Goal: Transaction & Acquisition: Purchase product/service

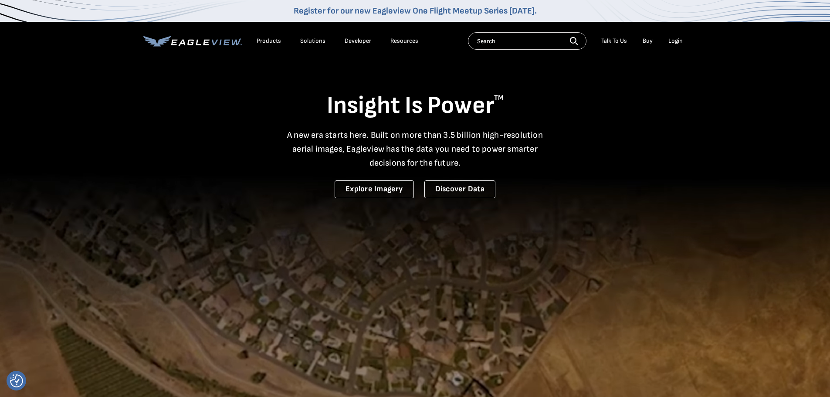
click at [680, 38] on div "Login" at bounding box center [675, 41] width 14 height 8
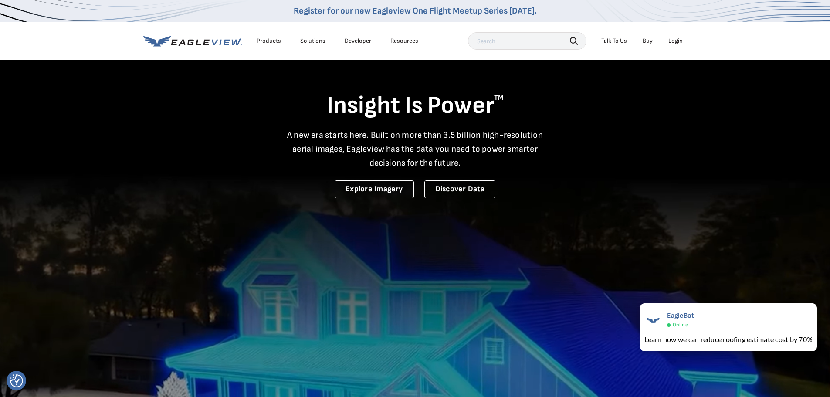
click at [677, 43] on div "Login" at bounding box center [675, 41] width 14 height 8
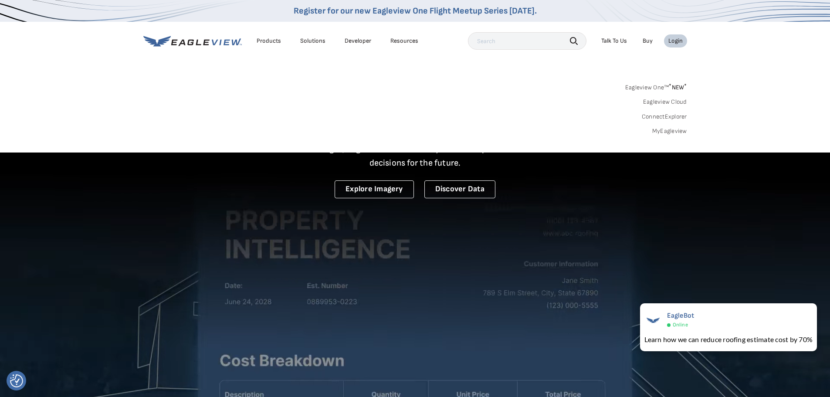
click at [663, 130] on link "MyEagleview" at bounding box center [669, 131] width 35 height 8
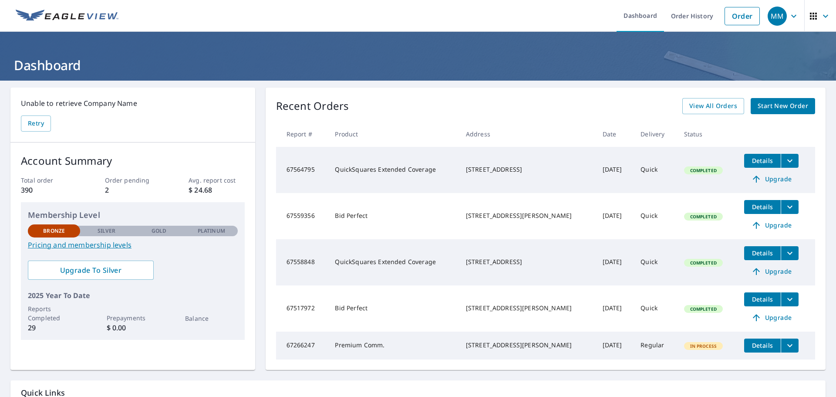
click at [778, 105] on span "Start New Order" at bounding box center [783, 106] width 51 height 11
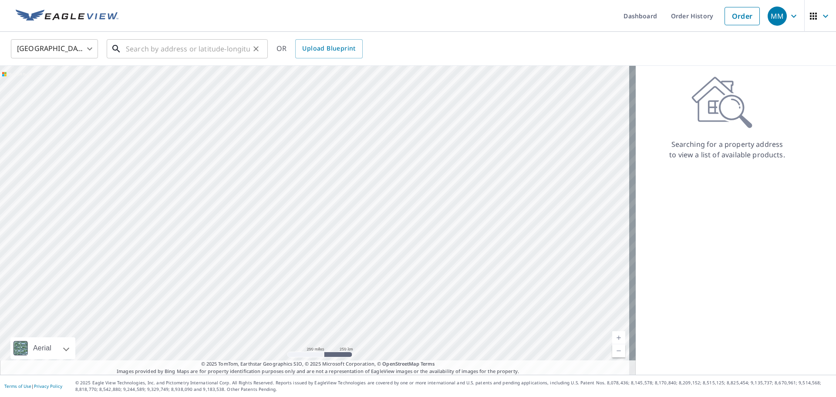
click at [182, 47] on input "text" at bounding box center [188, 49] width 124 height 24
click at [185, 52] on input "text" at bounding box center [188, 49] width 124 height 24
paste input "24 Brandon CtCopperopolis, CA 95228"
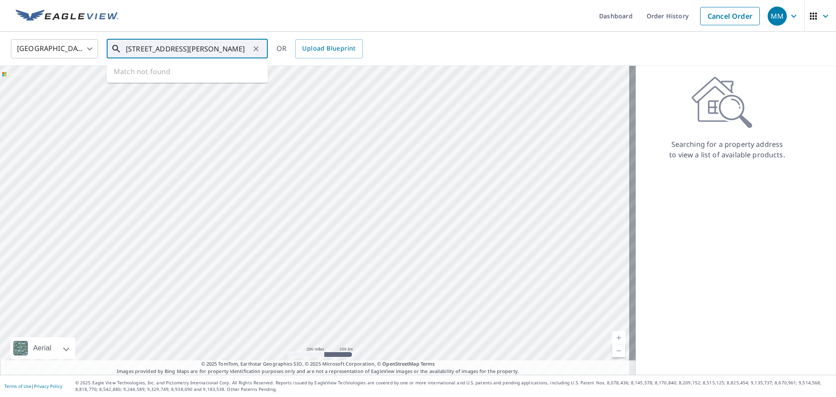
click at [171, 51] on input "24 Brandon CtCopperopolis, CA 95228" at bounding box center [188, 49] width 124 height 24
click at [206, 84] on p "Copperopolis, CA 95228" at bounding box center [192, 87] width 137 height 17
type input "24 Brandon Ct Copperopolis, CA 95228"
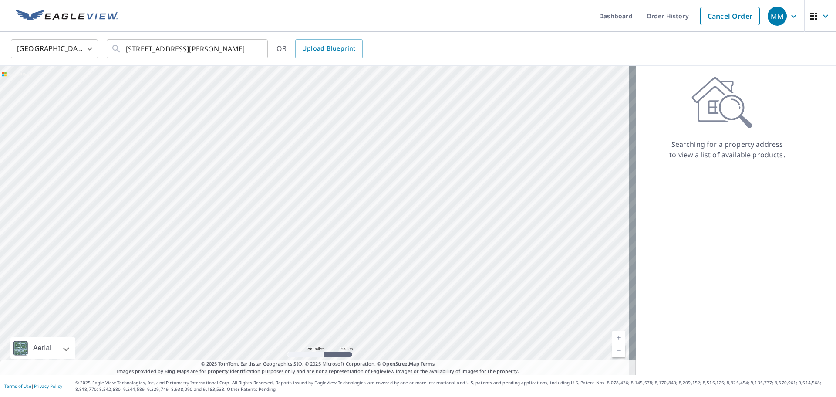
scroll to position [0, 0]
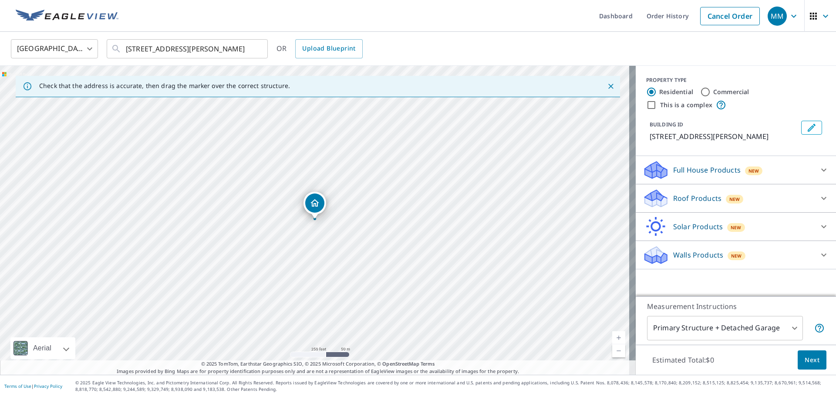
click at [612, 337] on link "Current Level 17, Zoom In" at bounding box center [618, 337] width 13 height 13
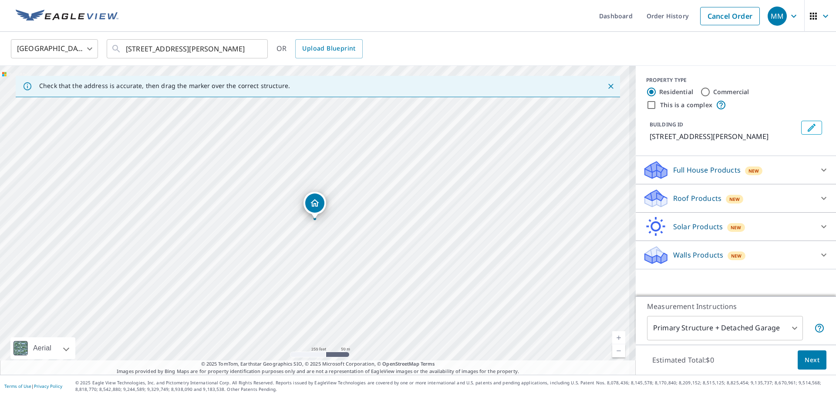
click at [612, 337] on link "Current Level 17, Zoom In" at bounding box center [618, 337] width 13 height 13
click at [612, 337] on link "Current Level 17.721024050297185, Zoom In" at bounding box center [618, 337] width 13 height 13
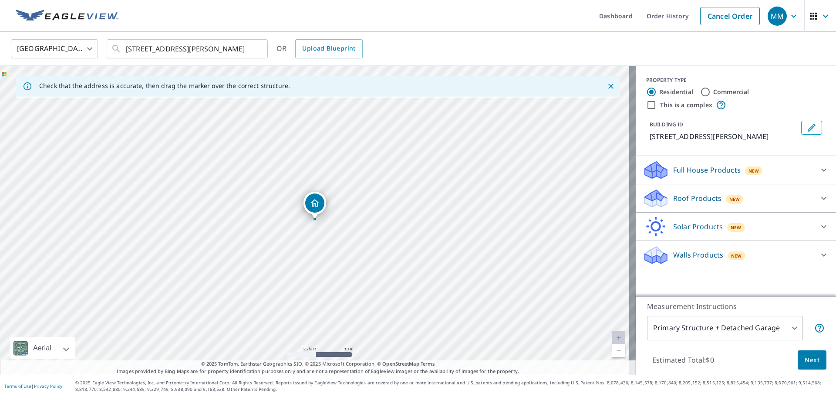
click at [814, 362] on button "Next" at bounding box center [812, 360] width 29 height 20
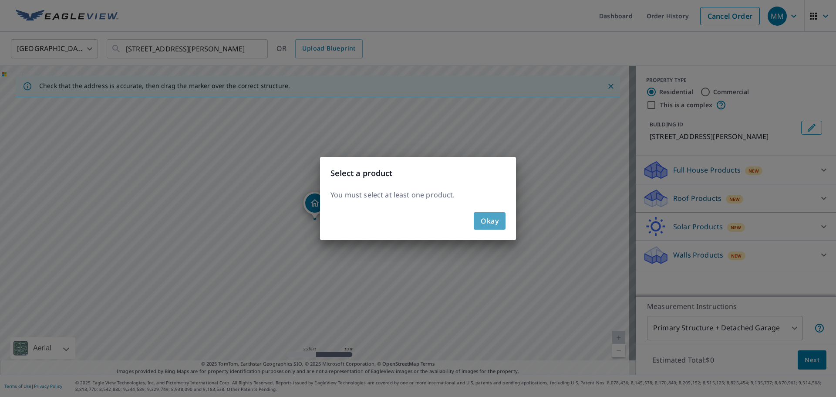
click at [496, 223] on span "Okay" at bounding box center [490, 221] width 18 height 12
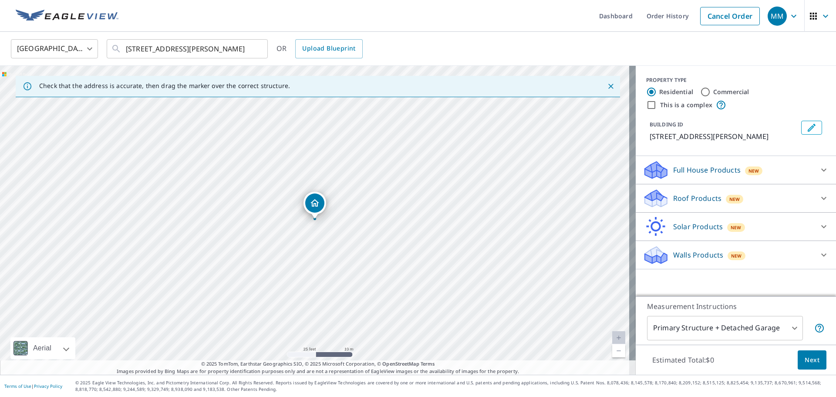
click at [819, 196] on icon at bounding box center [824, 198] width 10 height 10
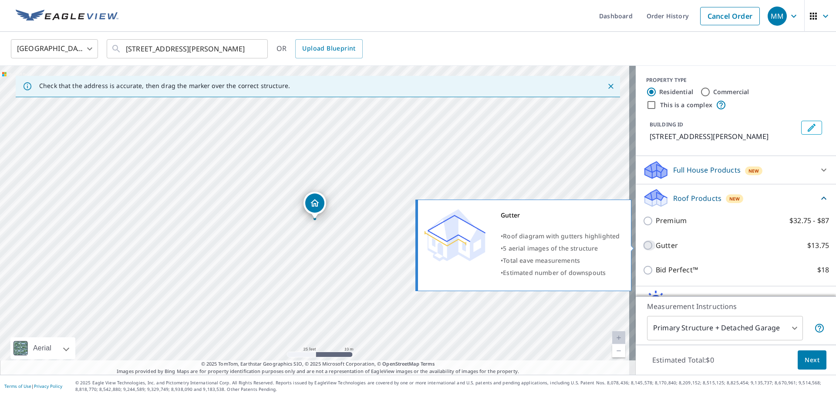
click at [644, 245] on input "Gutter $13.75" at bounding box center [649, 245] width 13 height 10
checkbox input "true"
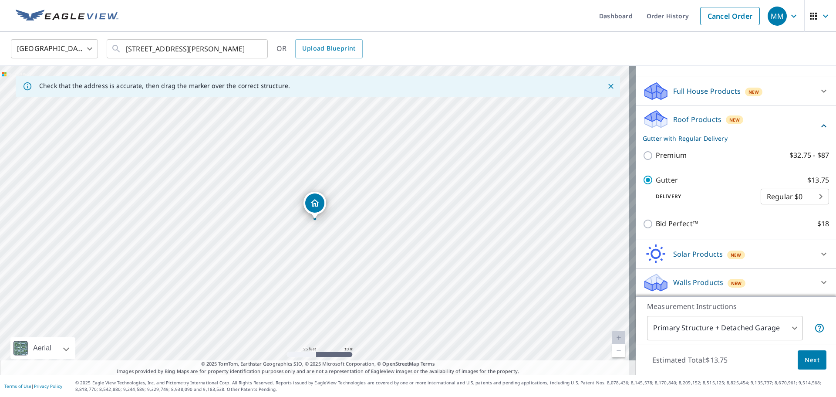
scroll to position [79, 0]
click at [807, 365] on button "Next" at bounding box center [812, 360] width 29 height 20
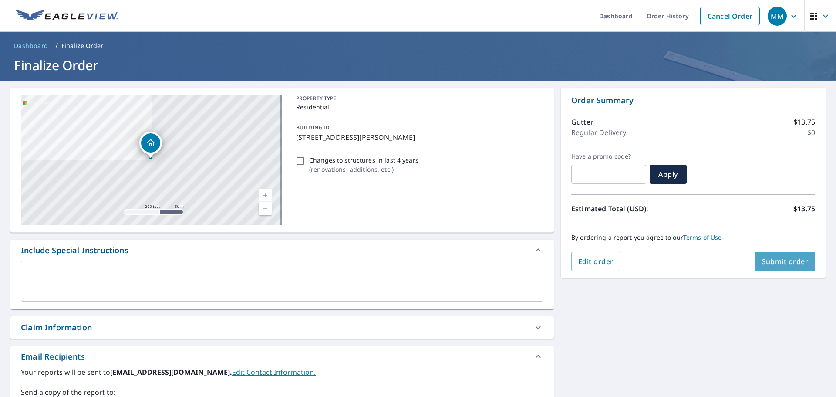
click at [776, 267] on button "Submit order" at bounding box center [785, 261] width 61 height 19
